Goal: Information Seeking & Learning: Learn about a topic

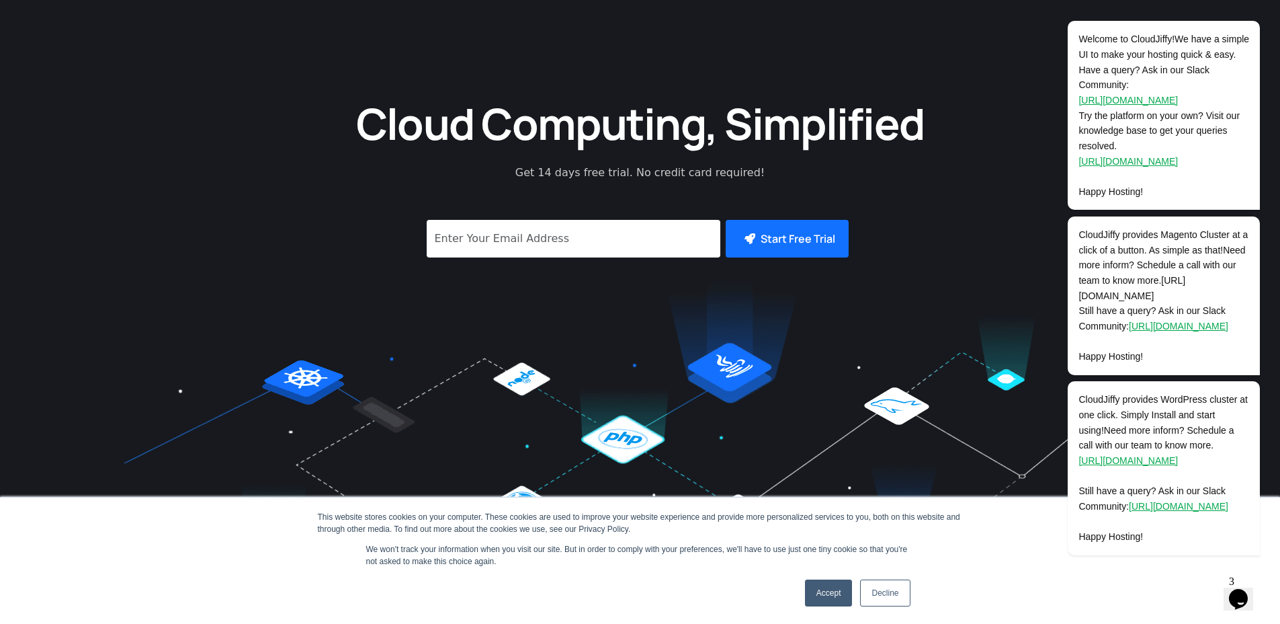
scroll to position [403, 0]
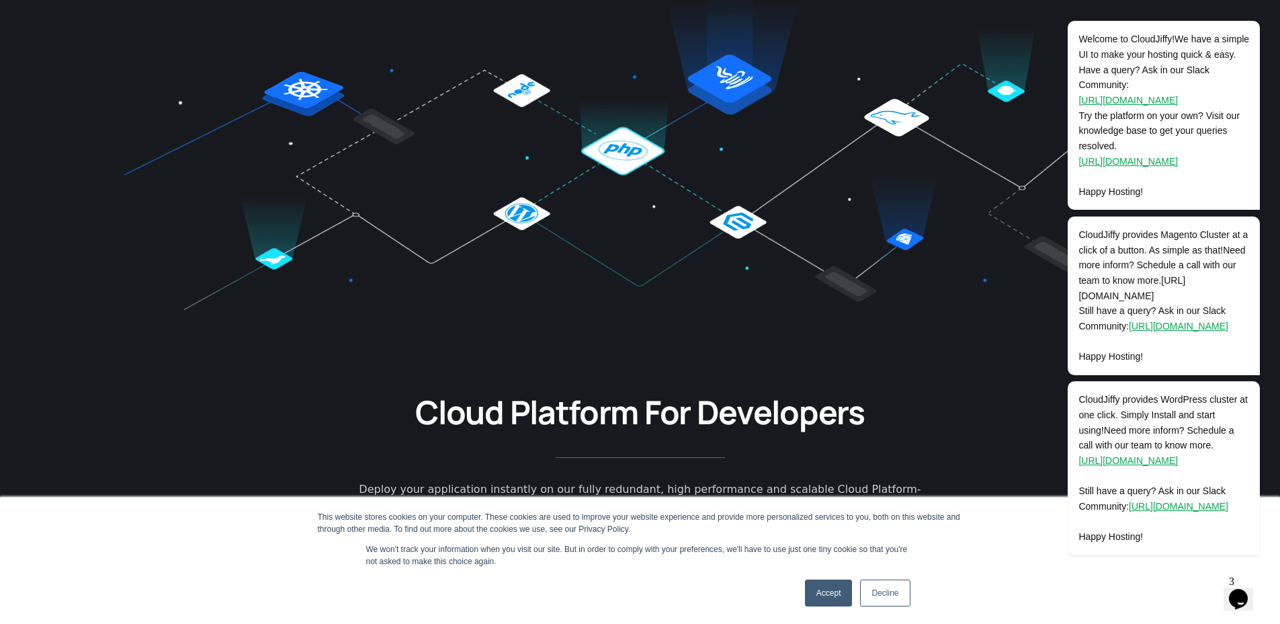
click at [829, 592] on link "Accept" at bounding box center [829, 592] width 48 height 27
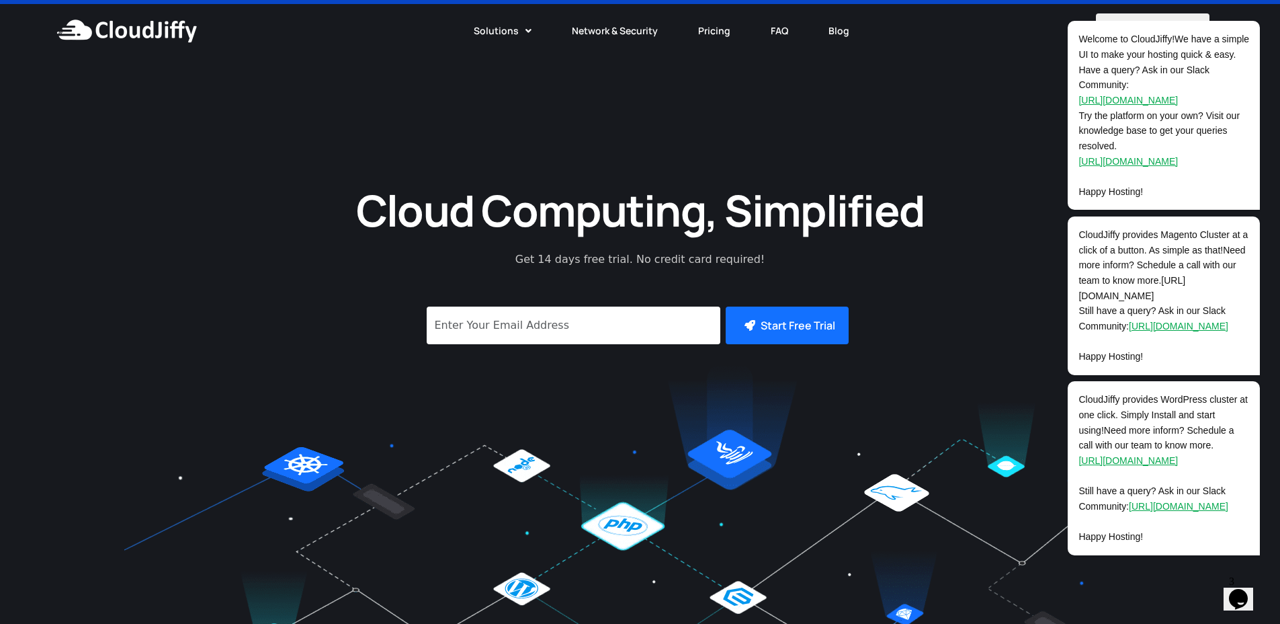
scroll to position [0, 0]
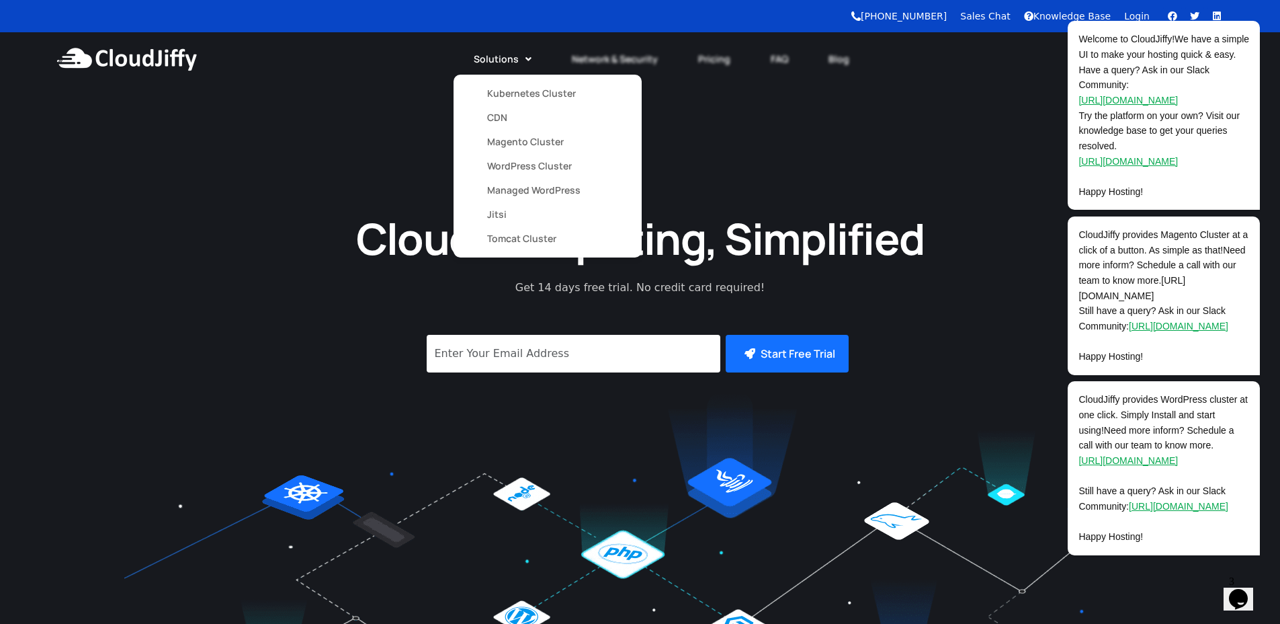
drag, startPoint x: 504, startPoint y: 237, endPoint x: 493, endPoint y: 223, distance: 17.2
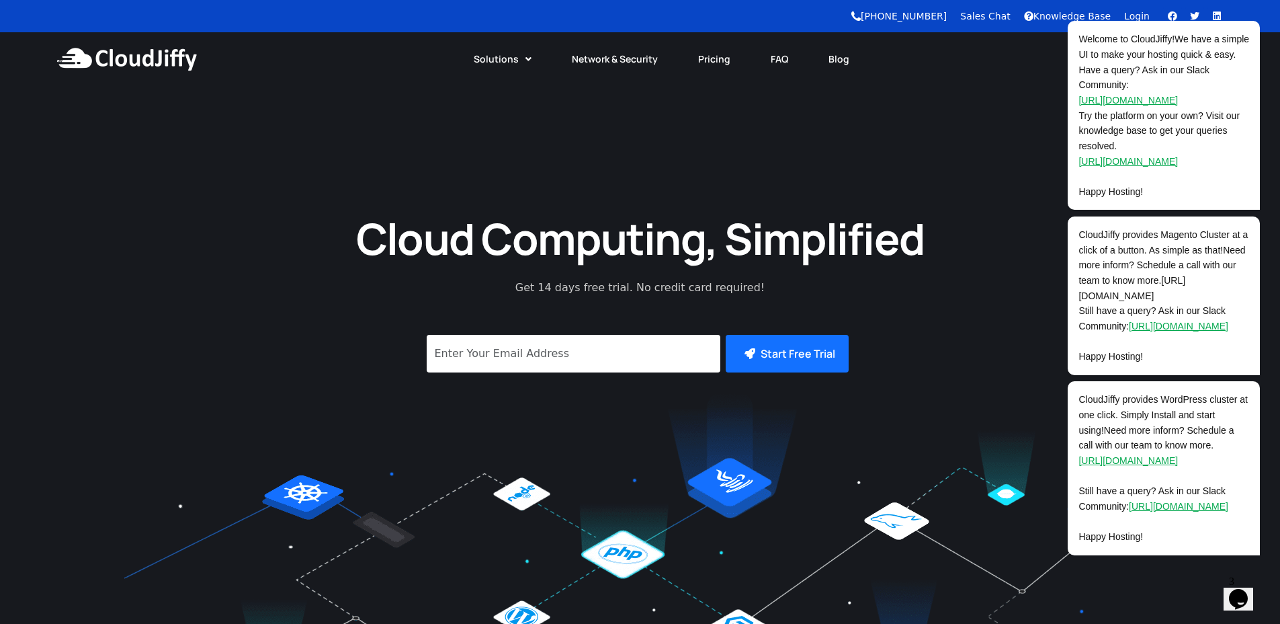
click at [778, 117] on div "Cloud Computing, Simplified Get 14 days free trial. No credit card required! Su…" at bounding box center [640, 403] width 1280 height 634
click at [710, 56] on link "Pricing" at bounding box center [714, 59] width 73 height 30
click at [1247, 5] on icon "Chat attention grabber" at bounding box center [1252, 2] width 12 height 12
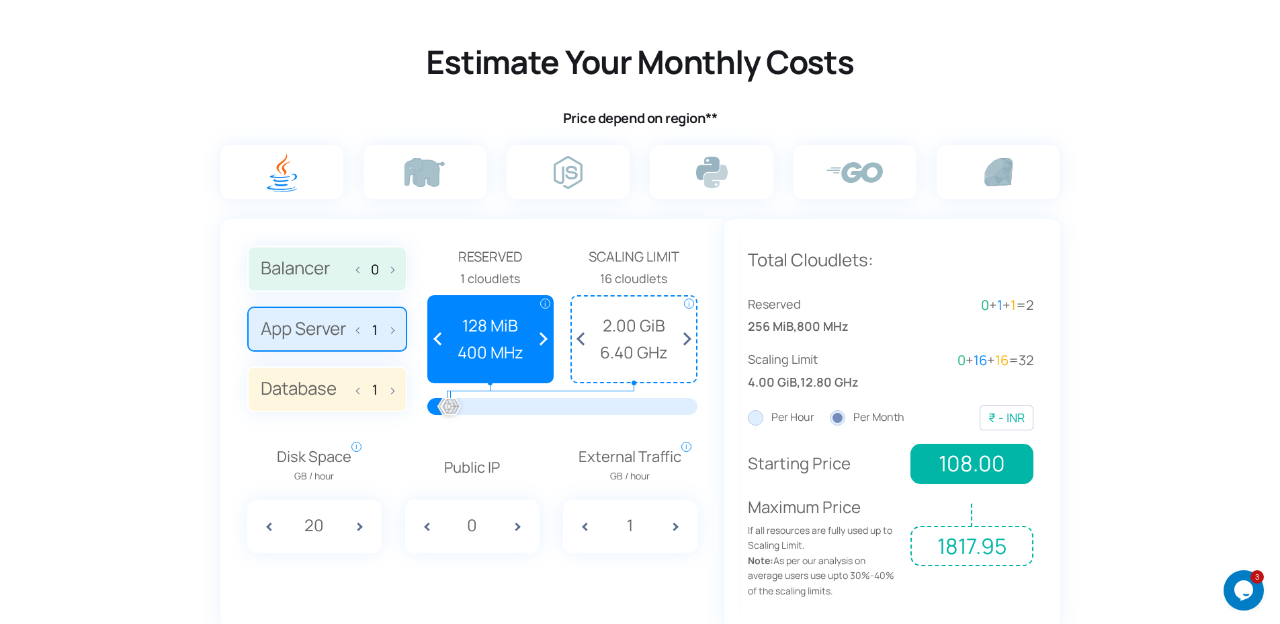
scroll to position [806, 0]
drag, startPoint x: 452, startPoint y: 410, endPoint x: 536, endPoint y: 398, distance: 84.2
click at [536, 398] on div at bounding box center [536, 407] width 30 height 30
click at [113, 347] on section "Estimate Your Monthly Costs Price depend on region** 0 1 1 Reserved i i" at bounding box center [640, 330] width 1280 height 681
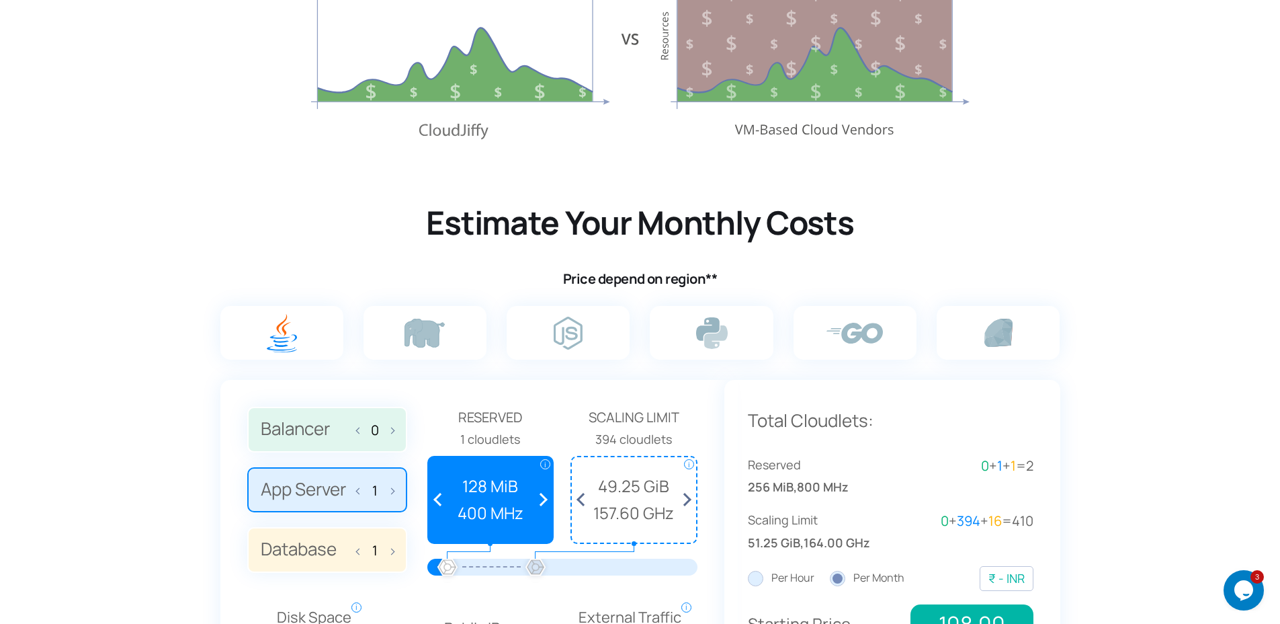
scroll to position [968, 0]
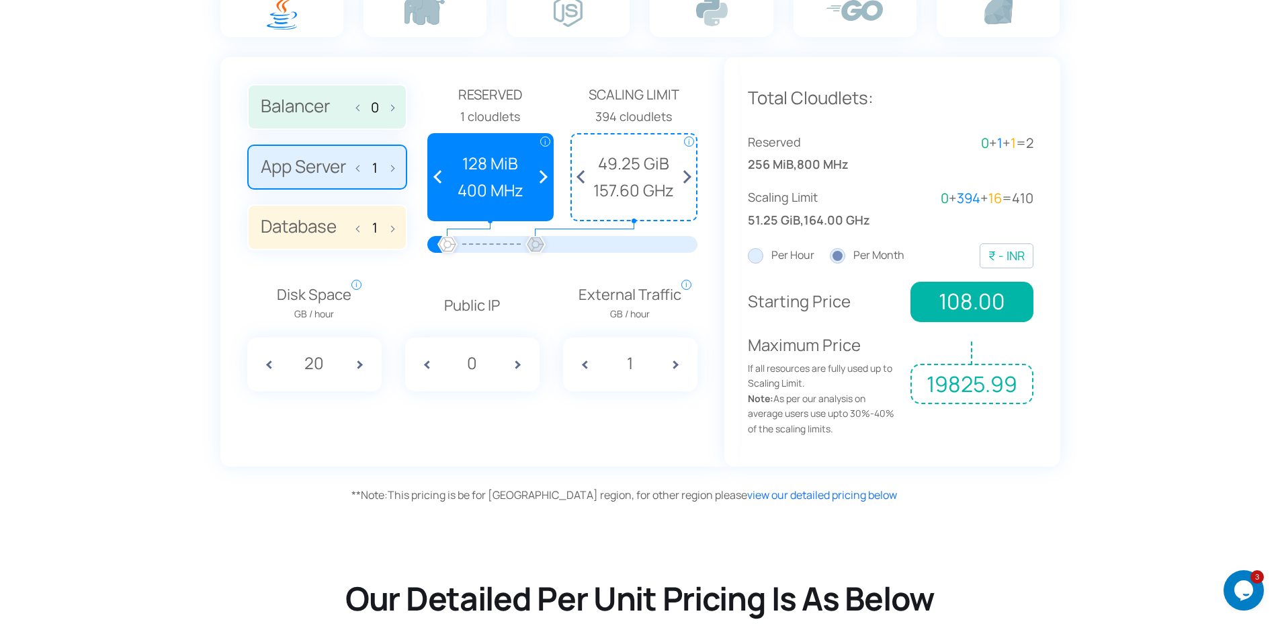
drag, startPoint x: 449, startPoint y: 238, endPoint x: 433, endPoint y: 256, distance: 24.3
click at [433, 256] on div at bounding box center [562, 249] width 270 height 27
click at [135, 257] on section "Estimate Your Monthly Costs Price depend on region** 0 1 1 Reserved i i" at bounding box center [640, 169] width 1280 height 681
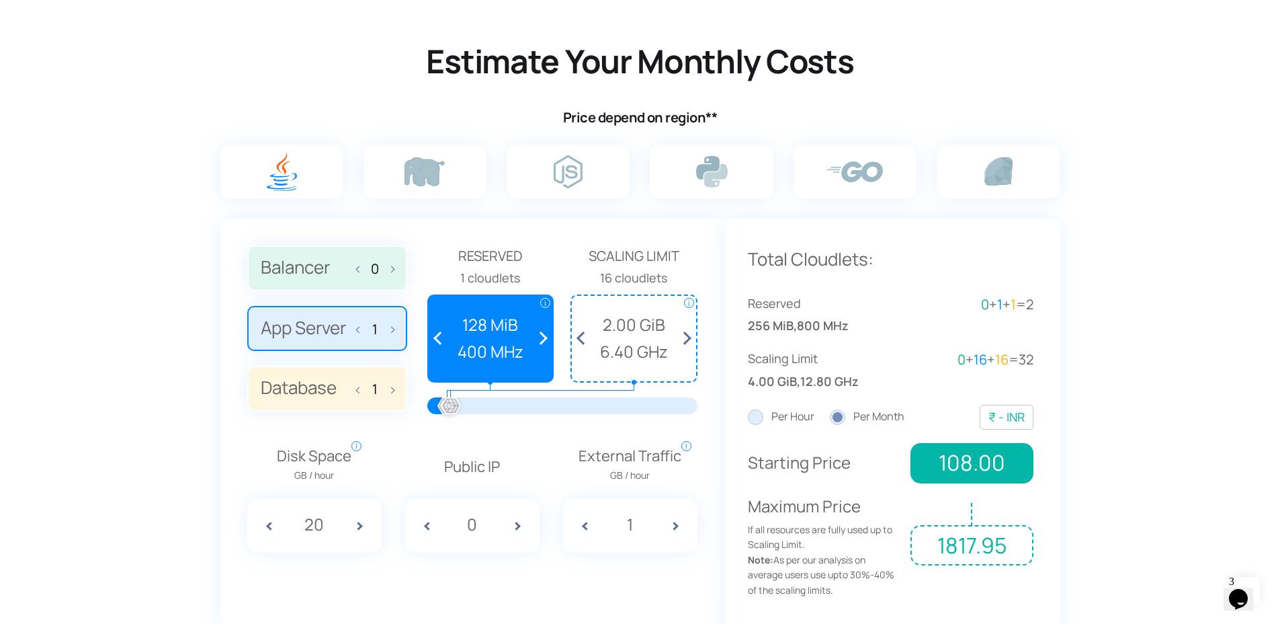
scroll to position [645, 0]
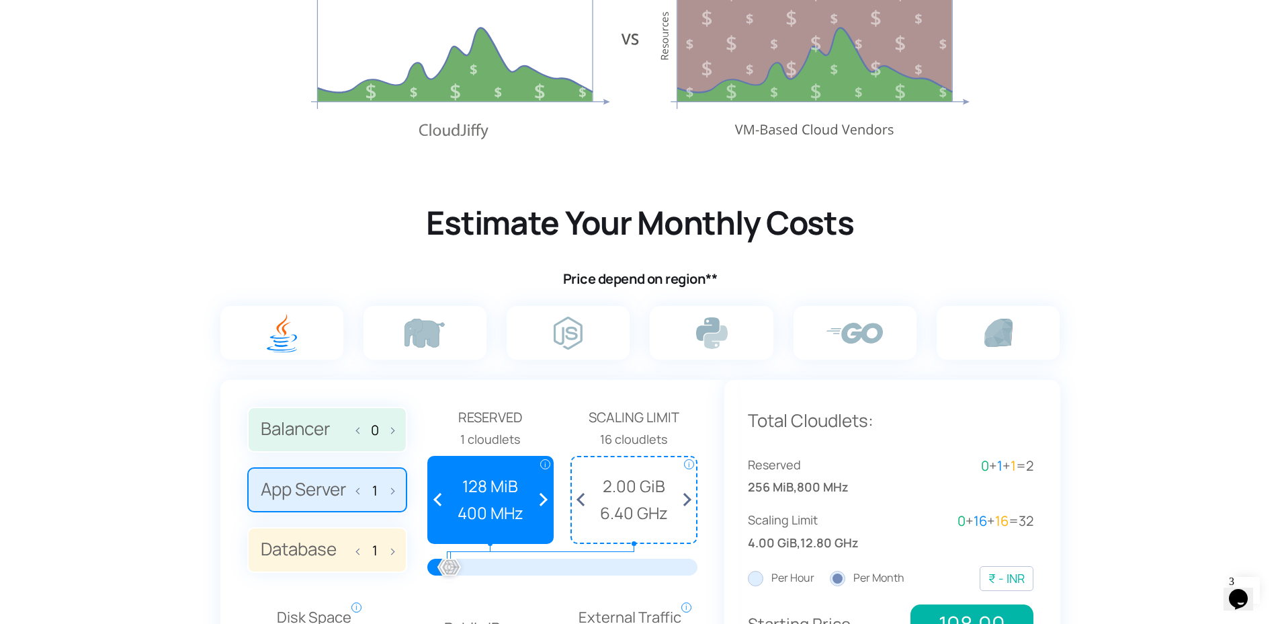
click at [96, 173] on section "Estimate Your Monthly Costs Price depend on region** 0 1 1 Reserved i i" at bounding box center [640, 491] width 1280 height 681
